Goal: Transaction & Acquisition: Obtain resource

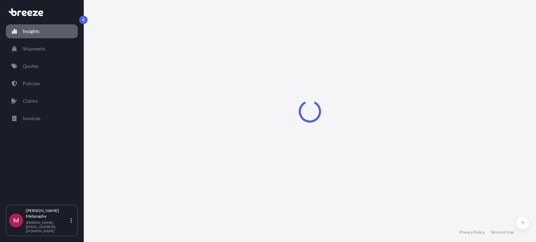
select select "2025"
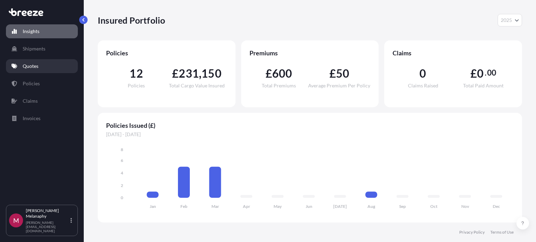
click at [39, 67] on link "Quotes" at bounding box center [42, 66] width 72 height 14
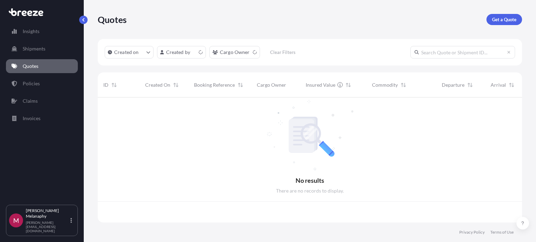
scroll to position [124, 419]
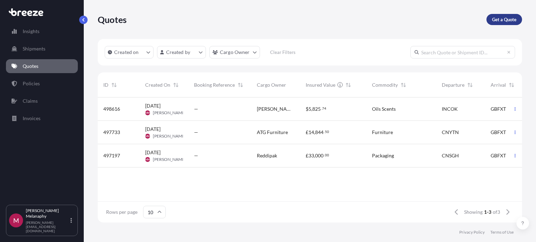
click at [518, 17] on link "Get a Quote" at bounding box center [504, 19] width 36 height 11
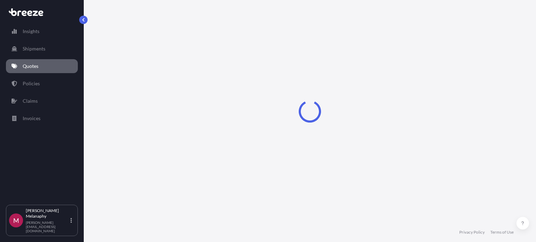
scroll to position [11, 0]
select select "Sea"
select select "1"
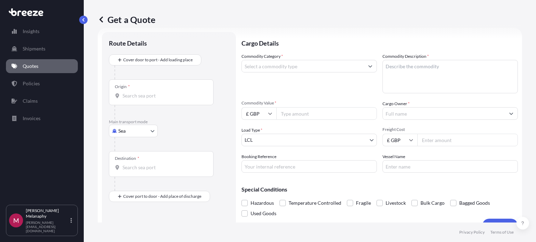
click at [161, 88] on div "Origin *" at bounding box center [161, 93] width 105 height 26
click at [161, 92] on input "Origin *" at bounding box center [163, 95] width 82 height 7
click at [130, 96] on input "Origin * Please select an origin" at bounding box center [163, 95] width 82 height 7
click at [127, 100] on div "Origin *" at bounding box center [161, 93] width 105 height 26
click at [127, 99] on input "Origin * Please select an origin" at bounding box center [163, 95] width 82 height 7
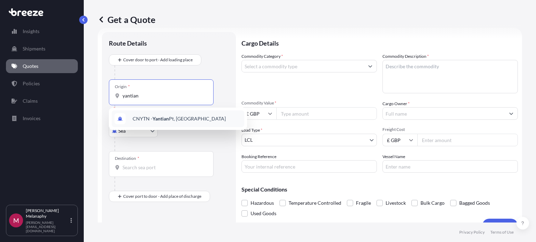
click at [145, 114] on div "CNYTN - Yantian Pt, [GEOGRAPHIC_DATA]" at bounding box center [178, 119] width 133 height 17
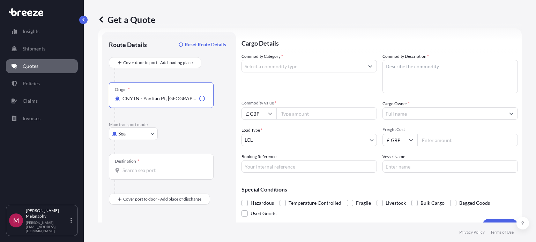
type input "CNYTN - Yantian Pt, [GEOGRAPHIC_DATA]"
click at [132, 174] on div "Destination *" at bounding box center [161, 167] width 105 height 26
click at [132, 174] on input "Destination *" at bounding box center [163, 170] width 82 height 7
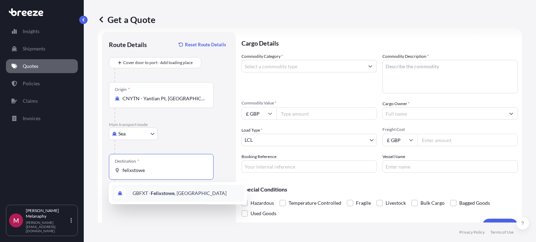
click at [139, 191] on span "GBFXT - Felixstowe , [GEOGRAPHIC_DATA]" at bounding box center [180, 193] width 94 height 7
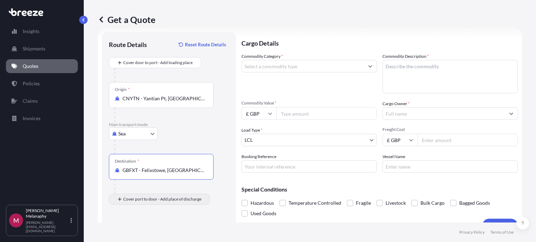
type input "GBFXT - Felixstowe, [GEOGRAPHIC_DATA]"
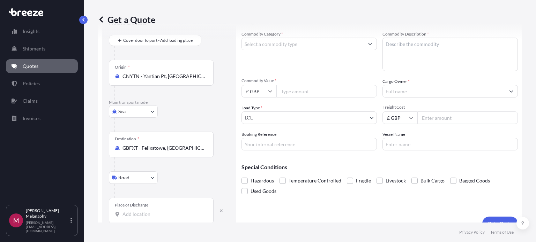
scroll to position [45, 0]
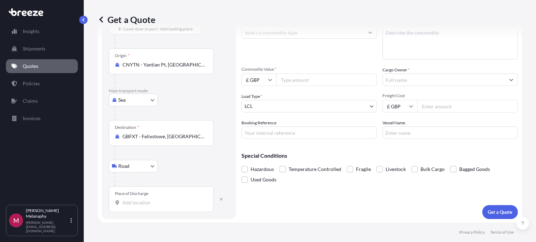
drag, startPoint x: 309, startPoint y: 165, endPoint x: 303, endPoint y: 127, distance: 38.3
click at [303, 127] on input "Booking Reference" at bounding box center [308, 133] width 135 height 13
click at [301, 131] on input "Booking Reference" at bounding box center [308, 133] width 135 height 13
click at [138, 204] on input "Place of Discharge" at bounding box center [163, 203] width 82 height 7
paste input "Altrincham"
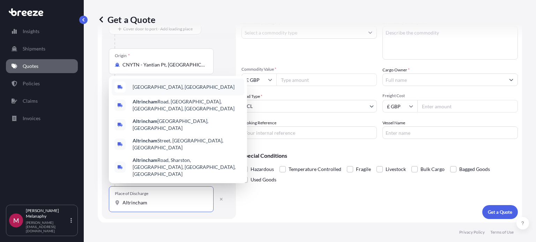
click at [174, 96] on div "[GEOGRAPHIC_DATA], [GEOGRAPHIC_DATA]" at bounding box center [178, 87] width 133 height 17
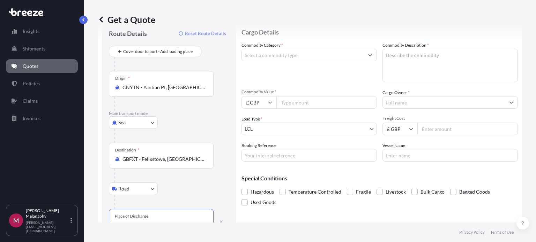
scroll to position [10, 0]
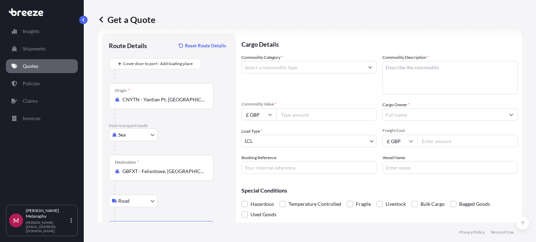
type input "[GEOGRAPHIC_DATA], [GEOGRAPHIC_DATA]"
click at [259, 69] on input "Commodity Category *" at bounding box center [303, 67] width 122 height 13
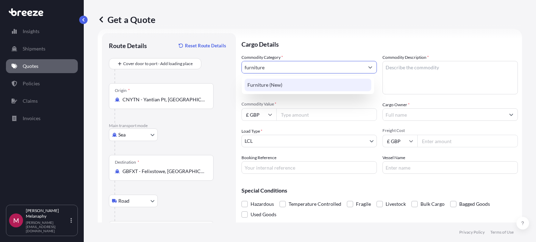
click at [277, 82] on div "Furniture (New)" at bounding box center [308, 85] width 127 height 13
type input "Furniture (New)"
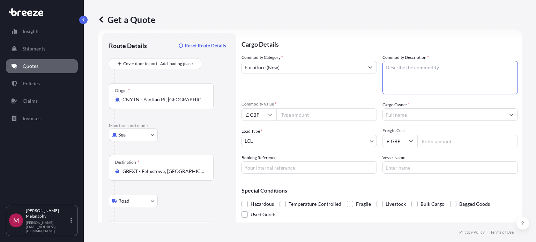
click at [423, 79] on textarea "Commodity Description *" at bounding box center [449, 77] width 135 height 33
type textarea "f"
type textarea "Furniture"
click at [263, 114] on input "£ GBP" at bounding box center [258, 115] width 35 height 13
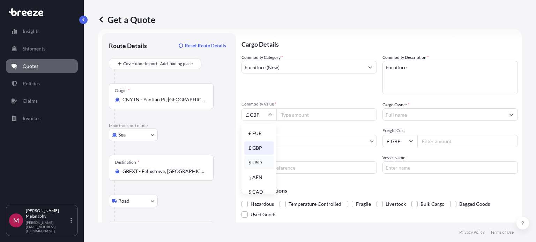
click at [262, 163] on div "$ USD" at bounding box center [258, 162] width 29 height 13
type input "$ USD"
click at [298, 111] on input "Commodity Value *" at bounding box center [326, 115] width 100 height 13
paste input "13596.00"
type input "13596.00"
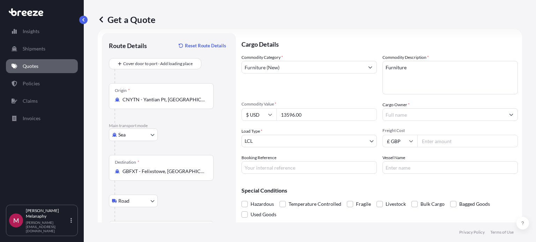
click at [403, 114] on input "Cargo Owner *" at bounding box center [444, 115] width 122 height 13
type input "ATG Furniture"
click at [437, 141] on input "Freight Cost" at bounding box center [467, 141] width 100 height 13
click at [284, 138] on body "15 options available. 8 options available. 1 option available. Insights Shipmen…" at bounding box center [268, 121] width 536 height 242
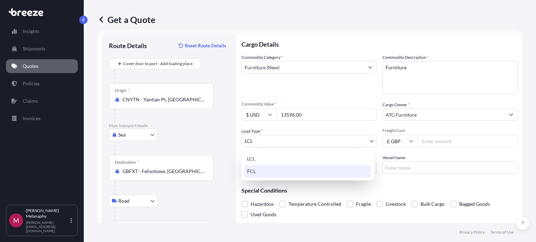
click at [257, 172] on div "FCL" at bounding box center [307, 171] width 127 height 13
select select "2"
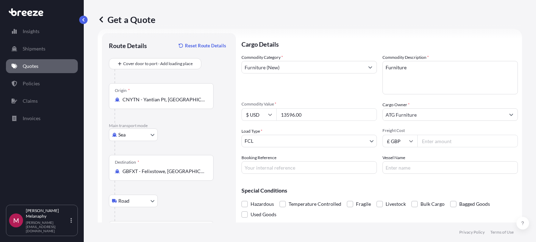
click at [433, 137] on input "Freight Cost" at bounding box center [467, 141] width 100 height 13
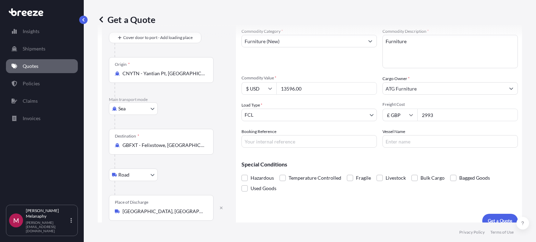
scroll to position [45, 0]
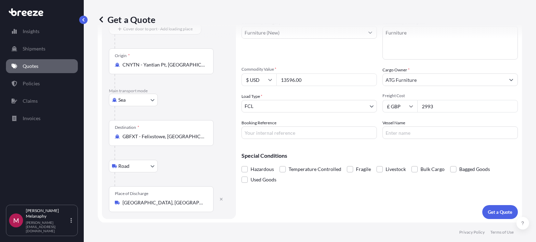
type input "2993"
click at [503, 216] on button "Get a Quote" at bounding box center [500, 213] width 36 height 14
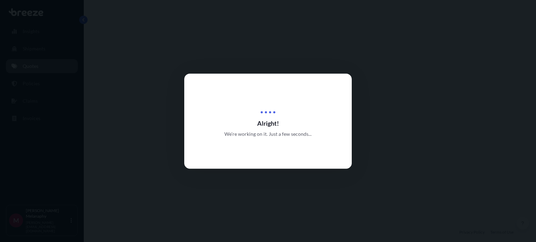
select select "Sea"
select select "Road"
select select "2"
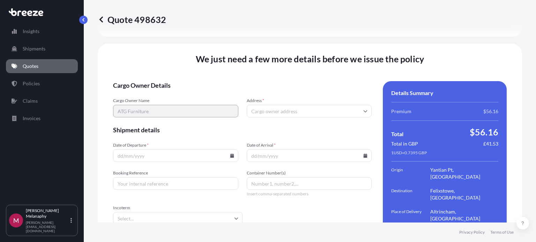
scroll to position [904, 0]
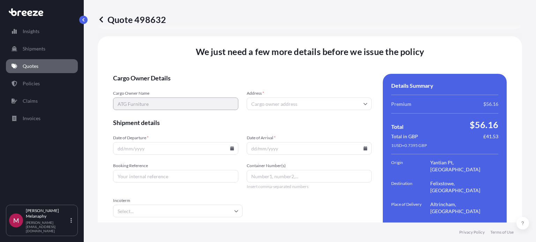
click at [337, 98] on input "Address *" at bounding box center [309, 104] width 125 height 13
click at [275, 98] on input "Address *" at bounding box center [309, 104] width 125 height 13
paste input "[STREET_ADDRESS]"
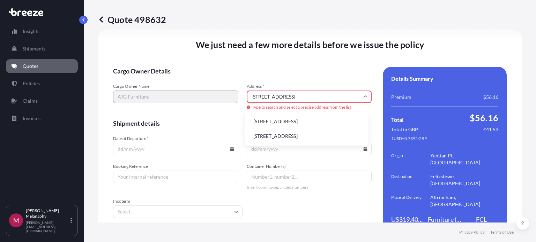
click at [327, 124] on li "[STREET_ADDRESS]" at bounding box center [307, 121] width 118 height 13
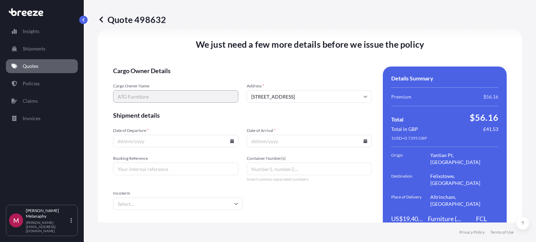
type input "[STREET_ADDRESS]"
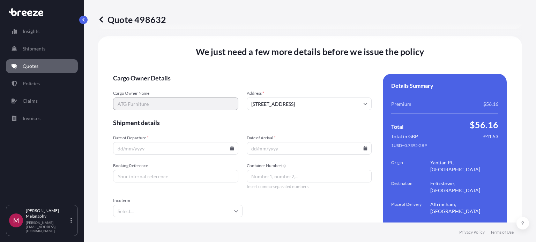
click at [185, 142] on input "Date of Departure *" at bounding box center [175, 148] width 125 height 13
click at [230, 147] on icon at bounding box center [232, 149] width 4 height 4
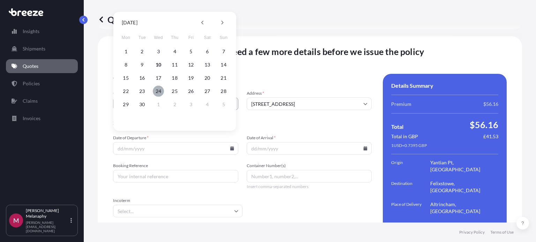
click at [161, 93] on button "24" at bounding box center [158, 91] width 11 height 11
type input "[DATE]"
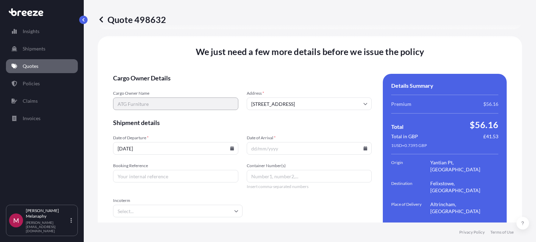
click at [360, 142] on input "Date of Arrival *" at bounding box center [309, 148] width 125 height 13
click at [361, 142] on input "Date of Arrival *" at bounding box center [309, 148] width 125 height 13
click at [363, 144] on input "Date of Arrival *" at bounding box center [309, 148] width 125 height 13
click at [364, 147] on icon at bounding box center [366, 149] width 4 height 4
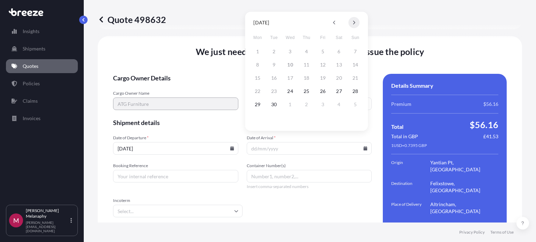
click at [352, 22] on button at bounding box center [353, 22] width 11 height 11
click at [365, 91] on div "[DATE] Mon Tue Wed Thu Fri Sat Sun 29 30 1 2 3 4 5 6 7 8 9 10 11 12 13 14 15 16…" at bounding box center [306, 71] width 123 height 119
click at [355, 92] on button "26" at bounding box center [355, 91] width 11 height 11
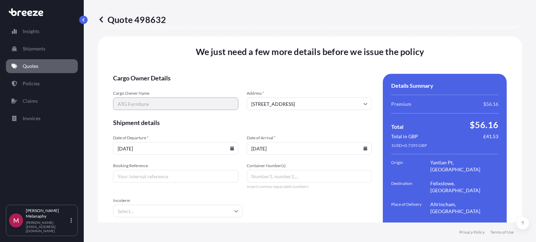
type input "[DATE]"
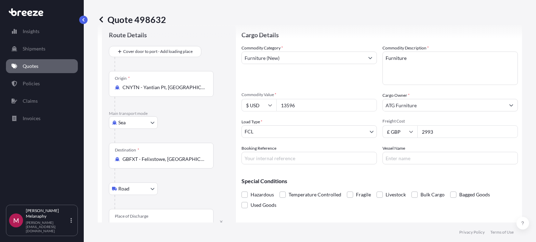
scroll to position [13, 0]
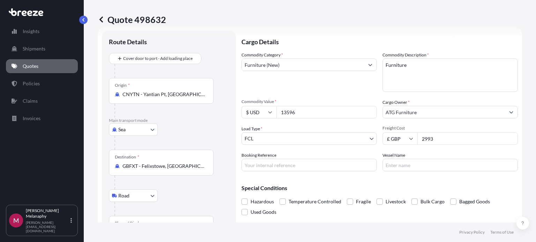
click at [318, 165] on input "Booking Reference" at bounding box center [308, 165] width 135 height 13
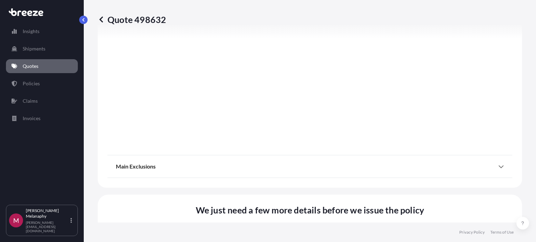
scroll to position [920, 0]
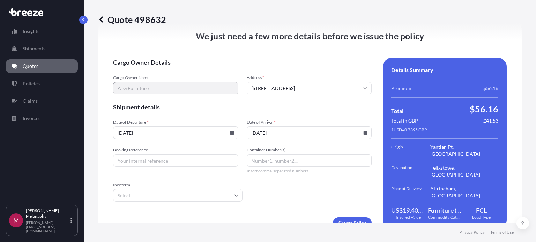
click at [185, 156] on input "Booking Reference" at bounding box center [175, 161] width 125 height 13
paste input "X8698M"
type input "poX8698M"
paste input "X8698M"
type input "POX8698M"
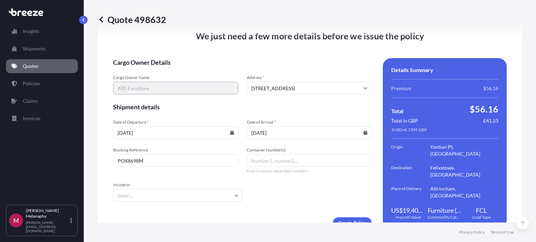
click at [216, 189] on input "Incoterm" at bounding box center [177, 195] width 129 height 13
type input "FOB"
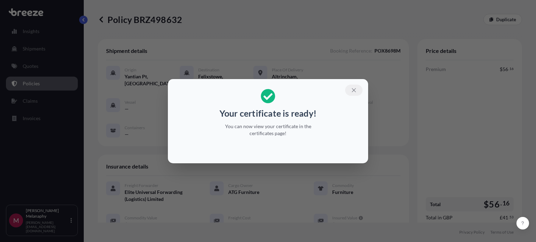
click at [352, 91] on icon "button" at bounding box center [354, 90] width 6 height 6
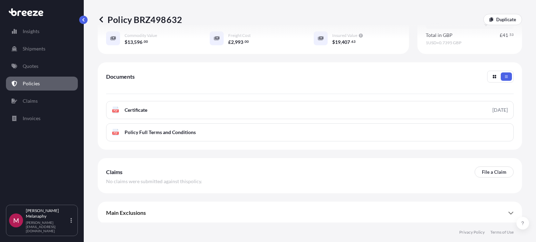
scroll to position [183, 0]
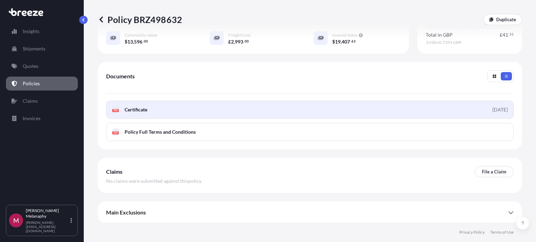
click at [450, 105] on link "PDF Certificate [DATE]" at bounding box center [310, 110] width 408 height 18
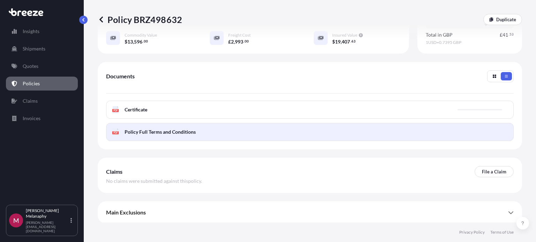
click at [243, 133] on link "PDF Policy Full Terms and Conditions" at bounding box center [310, 132] width 408 height 18
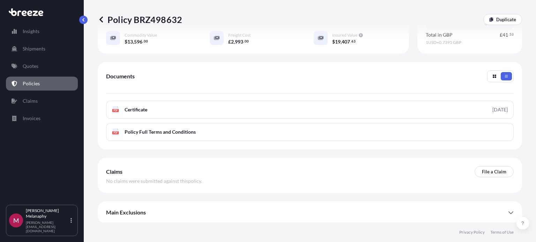
drag, startPoint x: 515, startPoint y: 184, endPoint x: 497, endPoint y: 222, distance: 41.8
drag, startPoint x: 497, startPoint y: 222, endPoint x: 502, endPoint y: 215, distance: 8.7
click at [499, 215] on div "Main Exclusions" at bounding box center [310, 212] width 408 height 17
click at [508, 213] on icon at bounding box center [511, 213] width 6 height 6
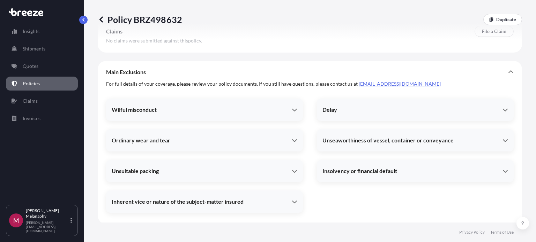
scroll to position [324, 0]
